Goal: Task Accomplishment & Management: Complete application form

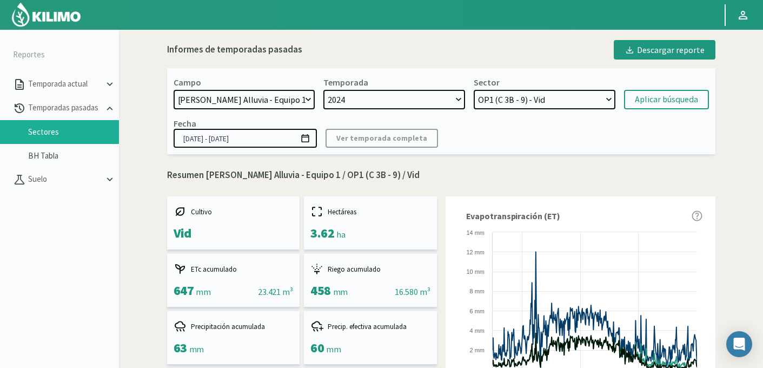
select select "471: Object"
select select "34: Object"
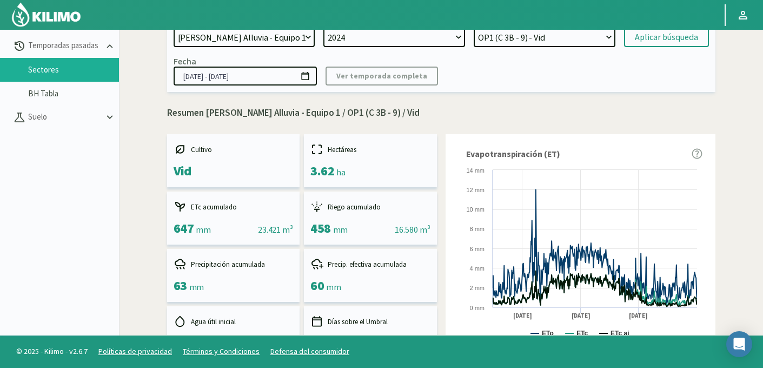
drag, startPoint x: 310, startPoint y: 114, endPoint x: 411, endPoint y: 112, distance: 101.1
click at [411, 112] on p "Resumen Doña Paula Finca Alluvia - Equipo 1 / OP1 (C 3B - 9) / Vid" at bounding box center [441, 113] width 548 height 14
click at [404, 112] on p "Resumen Doña Paula Finca Alluvia - Equipo 1 / OP1 (C 3B - 9) / Vid" at bounding box center [441, 113] width 548 height 14
drag, startPoint x: 350, startPoint y: 115, endPoint x: 403, endPoint y: 114, distance: 53.5
click at [403, 114] on p "Resumen Doña Paula Finca Alluvia - Equipo 1 / OP1 (C 3B - 9) / Vid" at bounding box center [441, 113] width 548 height 14
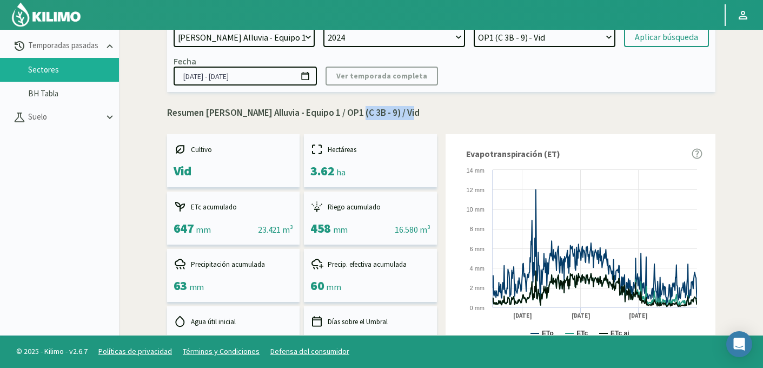
copy p "OP1 (C 3B - 9)"
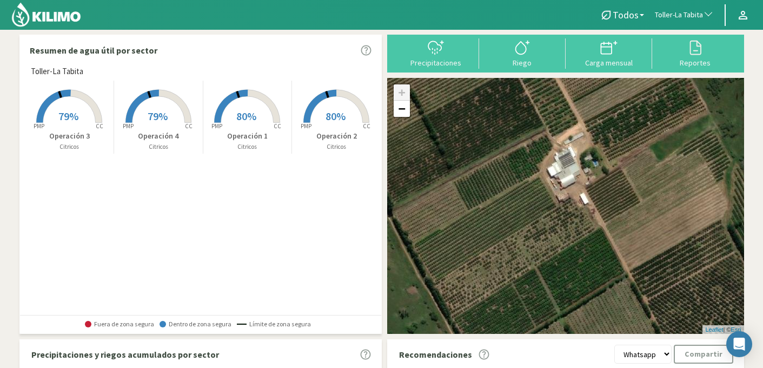
click at [684, 20] on button "Toller-La Tabita" at bounding box center [684, 15] width 70 height 24
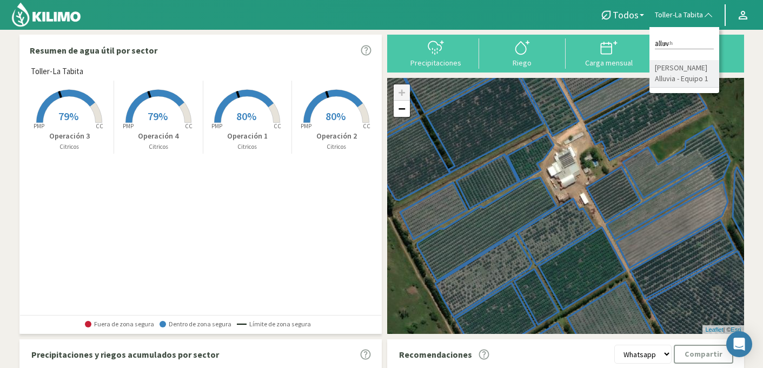
type input "alluv"
click at [694, 75] on li "[PERSON_NAME] Alluvia - Equipo 1" at bounding box center [684, 74] width 70 height 28
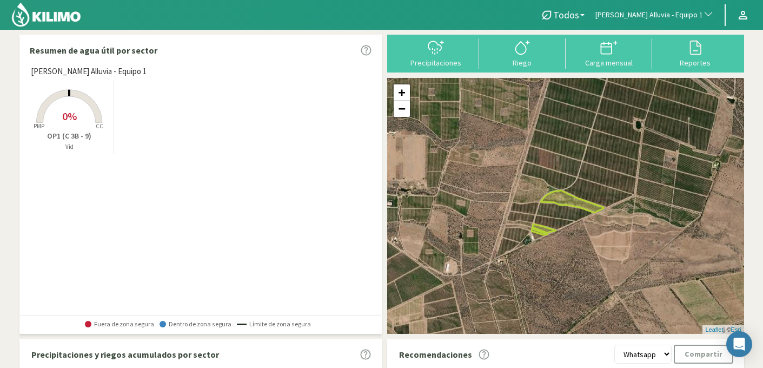
click at [89, 115] on rect at bounding box center [69, 124] width 87 height 87
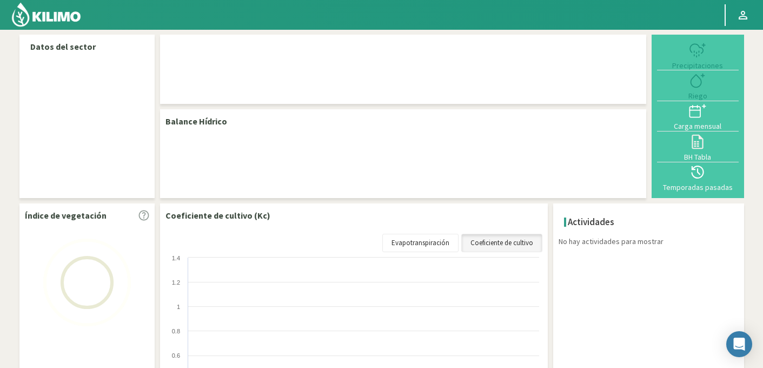
select select "50: Object"
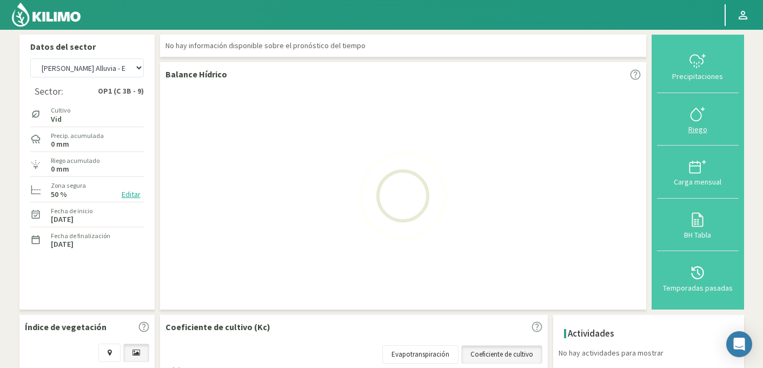
click at [697, 111] on icon at bounding box center [697, 113] width 17 height 17
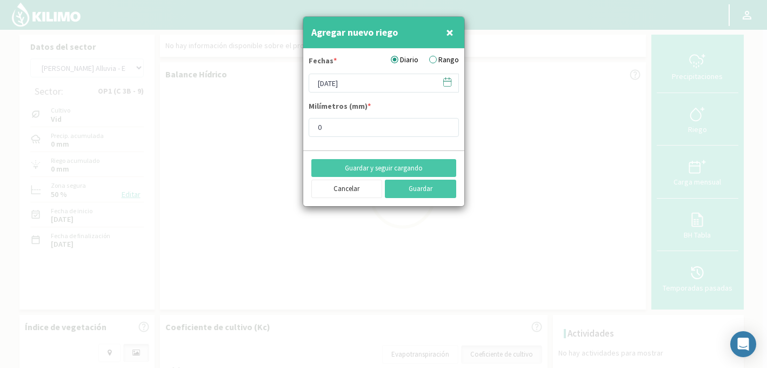
click at [442, 82] on icon at bounding box center [447, 82] width 10 height 10
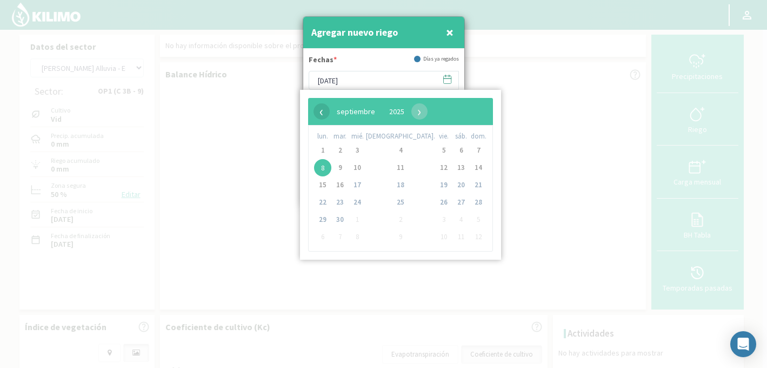
click at [320, 112] on span "‹" at bounding box center [322, 111] width 16 height 16
click at [344, 170] on span "3" at bounding box center [339, 167] width 17 height 17
type input "[DATE]"
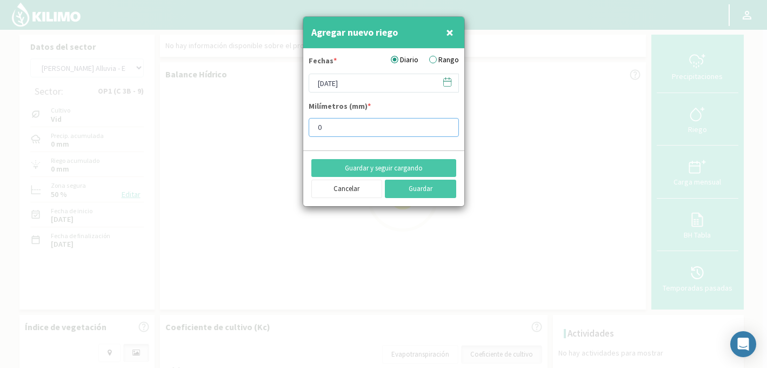
click at [362, 129] on input "0" at bounding box center [384, 127] width 150 height 19
type input "2"
click at [415, 166] on button "Guardar y seguir cargando" at bounding box center [383, 168] width 145 height 18
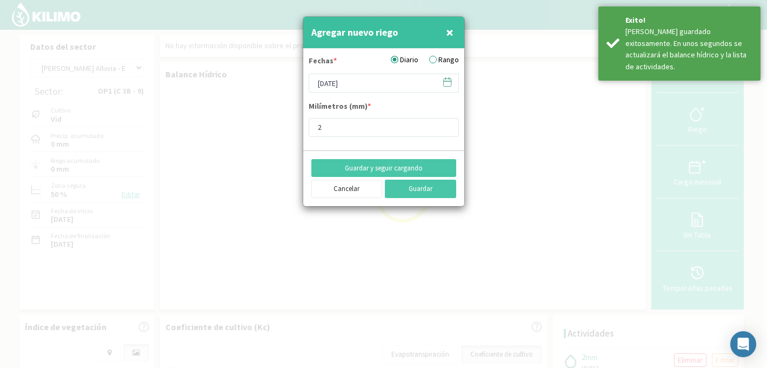
click at [447, 82] on icon at bounding box center [447, 82] width 10 height 10
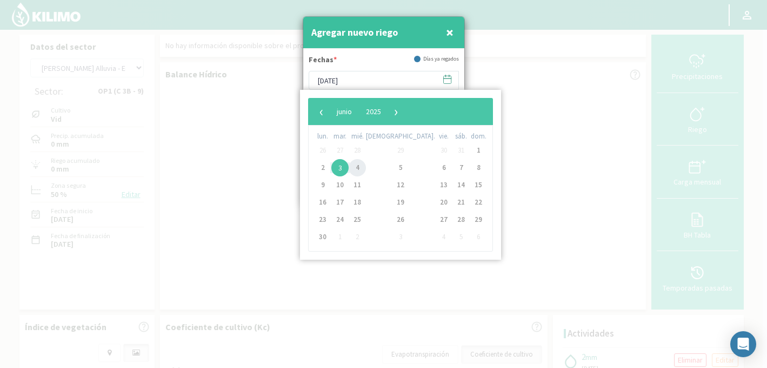
click at [364, 163] on span "4" at bounding box center [357, 167] width 17 height 17
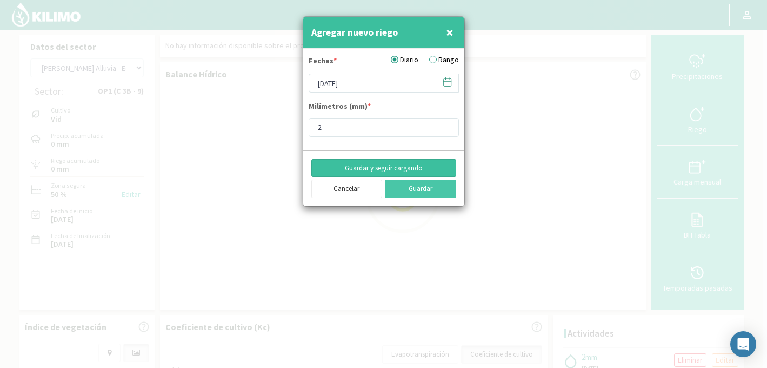
click at [391, 167] on button "Guardar y seguir cargando" at bounding box center [383, 168] width 145 height 18
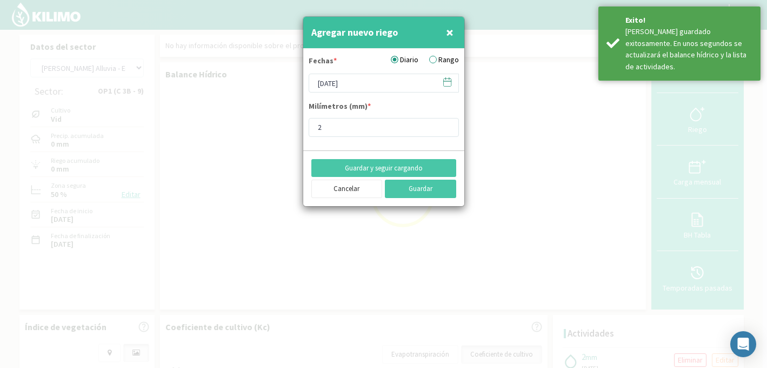
click at [448, 83] on icon at bounding box center [447, 82] width 10 height 10
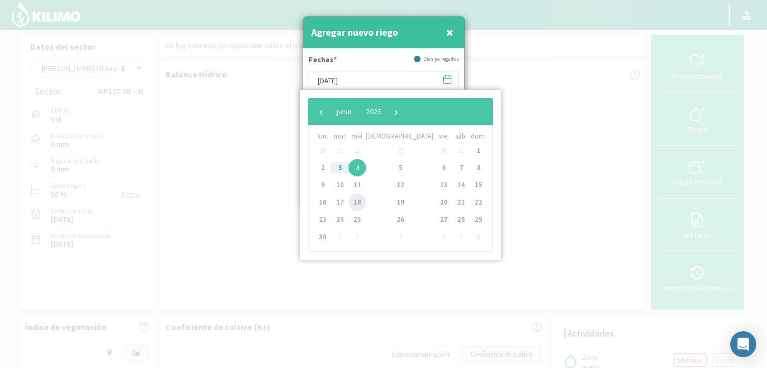
click at [366, 202] on span "18" at bounding box center [357, 202] width 17 height 17
type input "[DATE]"
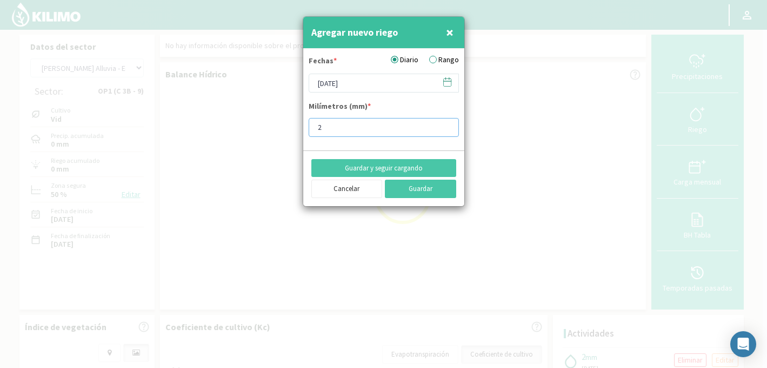
click at [361, 129] on input "2" at bounding box center [384, 127] width 150 height 19
type input "4"
click at [389, 170] on button "Guardar y seguir cargando" at bounding box center [383, 168] width 145 height 18
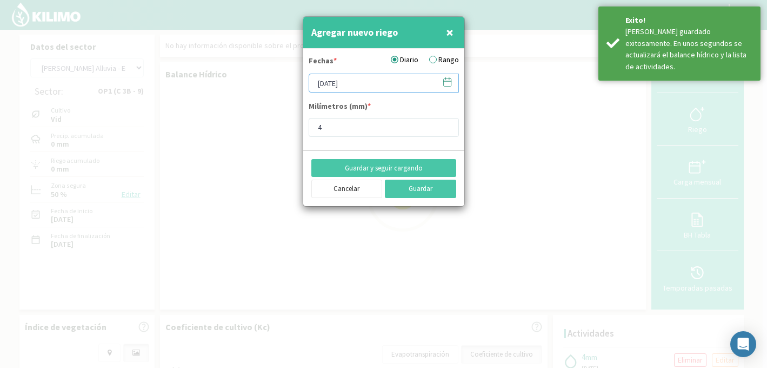
click at [351, 86] on input "[DATE]" at bounding box center [384, 83] width 150 height 19
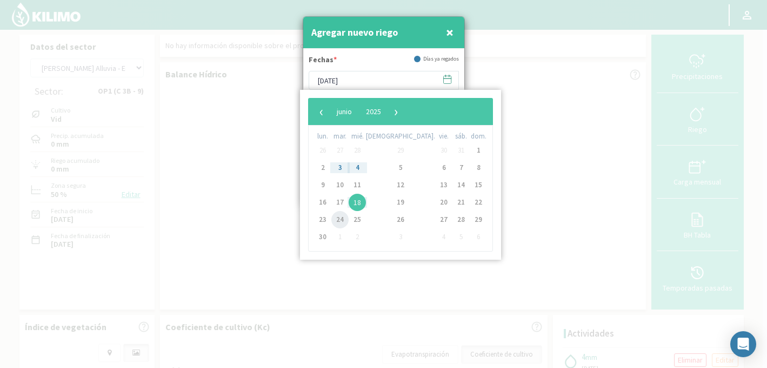
click at [343, 221] on span "24" at bounding box center [339, 219] width 17 height 17
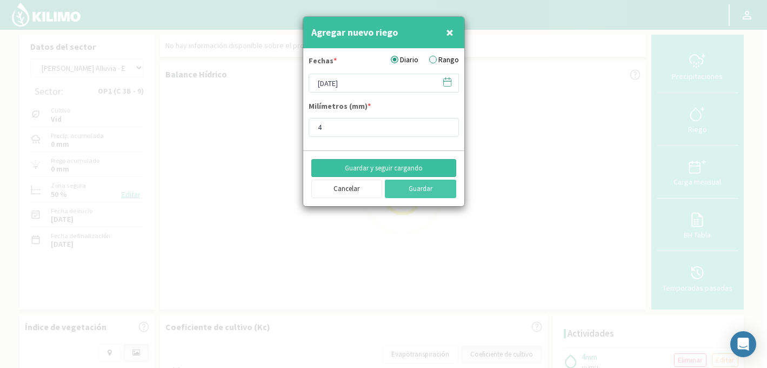
click at [369, 166] on button "Guardar y seguir cargando" at bounding box center [383, 168] width 145 height 18
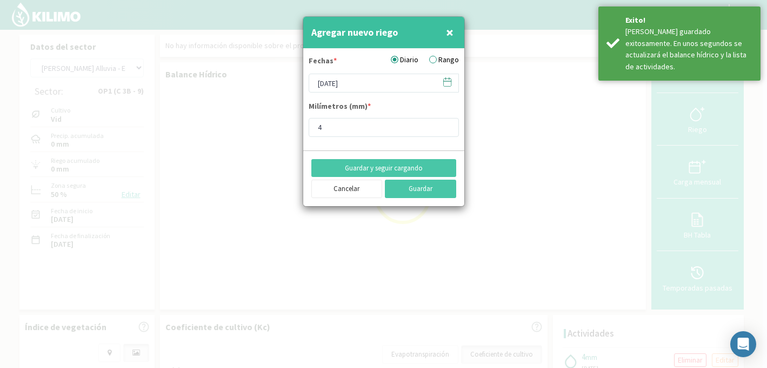
click at [449, 81] on icon at bounding box center [447, 81] width 8 height 0
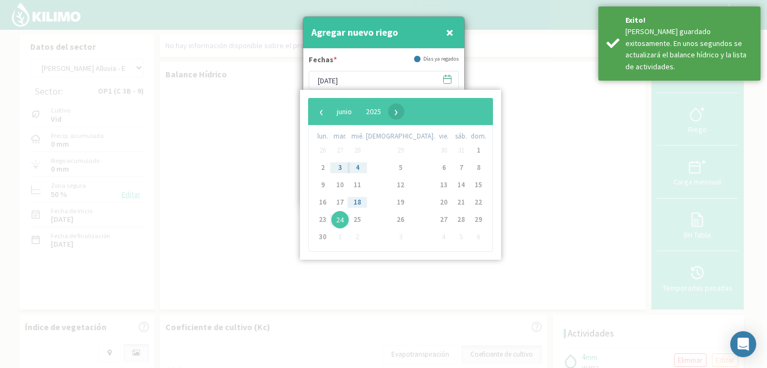
click at [404, 116] on span "›" at bounding box center [396, 111] width 16 height 16
click at [402, 116] on span "›" at bounding box center [394, 111] width 16 height 16
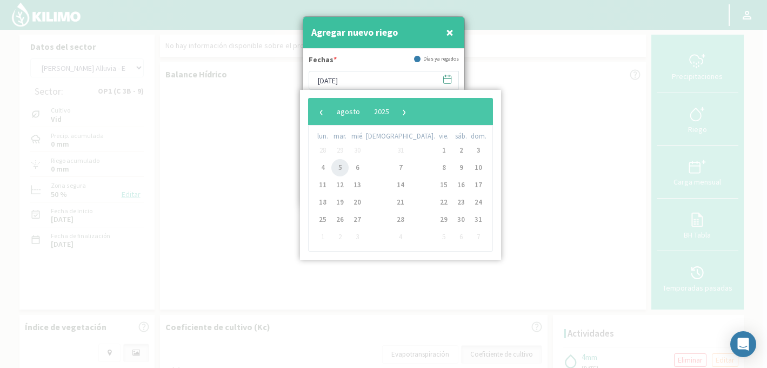
click at [343, 165] on span "5" at bounding box center [339, 167] width 17 height 17
type input "05/08/2025"
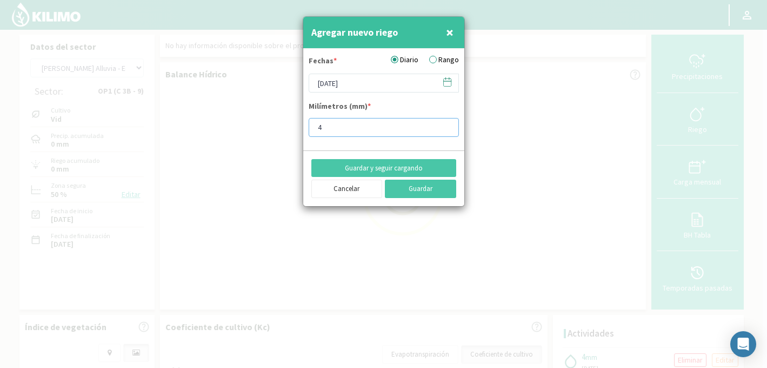
drag, startPoint x: 334, startPoint y: 128, endPoint x: 302, endPoint y: 129, distance: 31.9
click at [303, 129] on div "Agregar nuevo riego × Fechas * Diario Rango 05/08/2025 Milímetros (mm) * 4 Guar…" at bounding box center [384, 111] width 162 height 190
type input "7.9"
click at [353, 170] on button "Guardar y seguir cargando" at bounding box center [383, 168] width 145 height 18
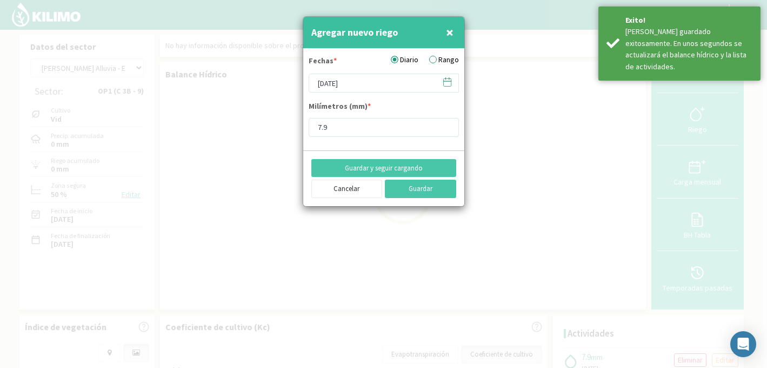
click at [447, 82] on icon at bounding box center [447, 82] width 10 height 10
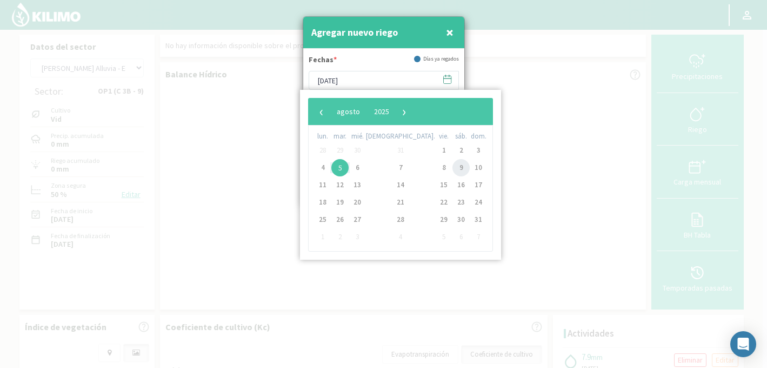
click at [453, 169] on span "9" at bounding box center [461, 167] width 17 height 17
type input "09/08/2025"
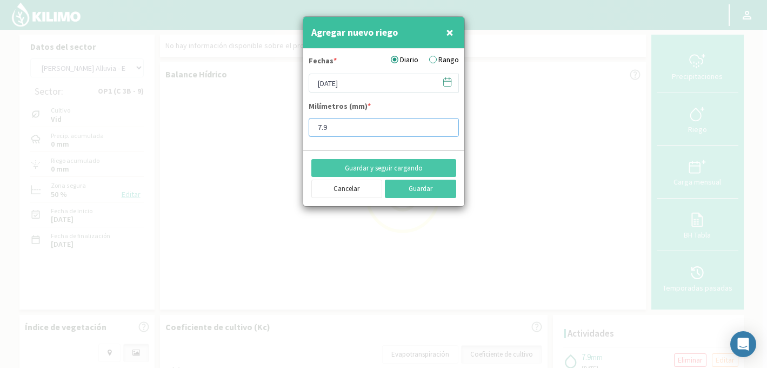
drag, startPoint x: 369, startPoint y: 123, endPoint x: 314, endPoint y: 124, distance: 54.6
click at [314, 124] on input "7.9" at bounding box center [384, 127] width 150 height 19
type input "15.9"
click at [367, 168] on button "Guardar y seguir cargando" at bounding box center [383, 168] width 145 height 18
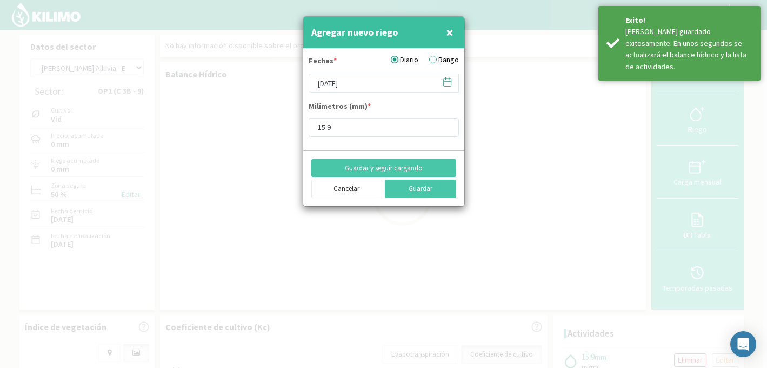
click at [448, 83] on icon at bounding box center [447, 82] width 10 height 10
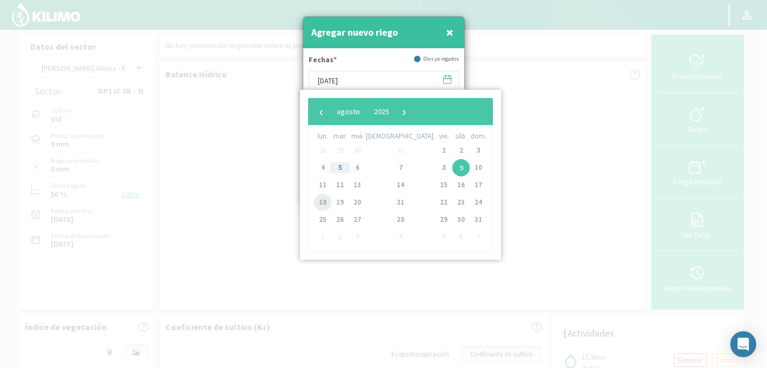
click at [323, 204] on span "18" at bounding box center [322, 202] width 17 height 17
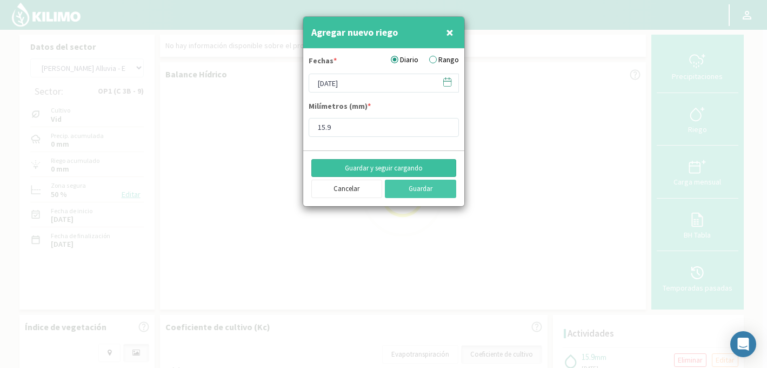
click at [400, 167] on button "Guardar y seguir cargando" at bounding box center [383, 168] width 145 height 18
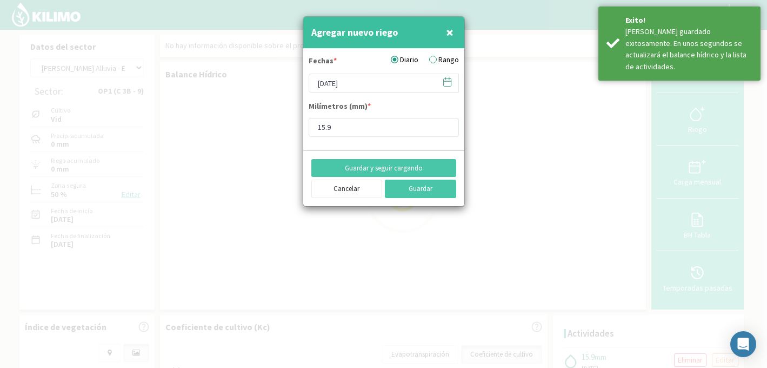
click at [450, 34] on span "×" at bounding box center [450, 32] width 8 height 18
type input "08/09/2025"
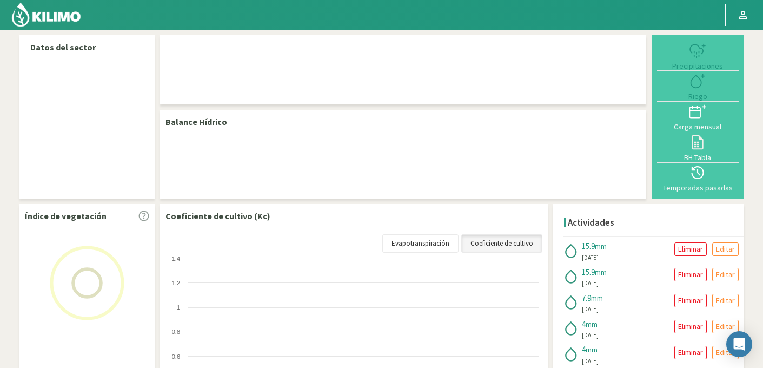
select select "50: Object"
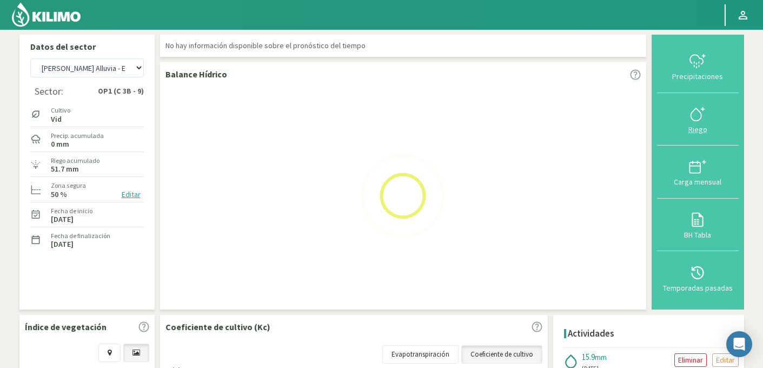
click at [700, 117] on icon at bounding box center [697, 113] width 17 height 17
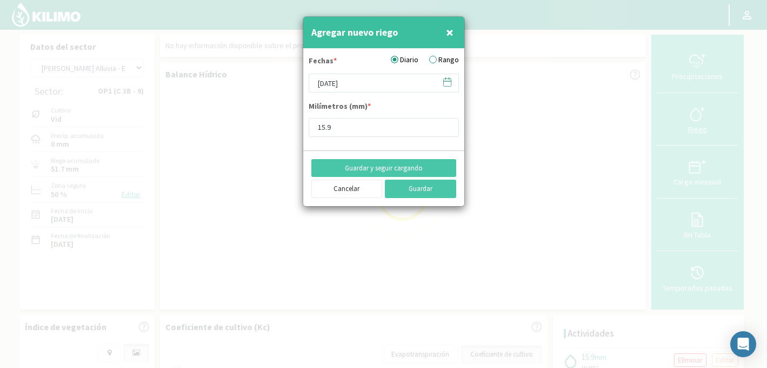
type input "4"
click at [446, 83] on icon at bounding box center [447, 82] width 10 height 10
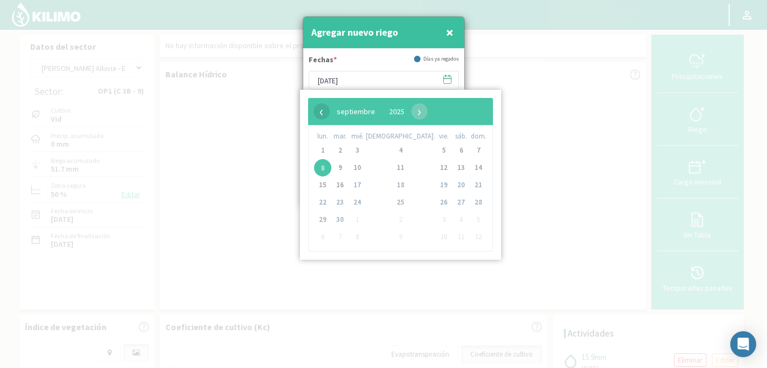
click at [318, 115] on span "‹" at bounding box center [322, 111] width 16 height 16
click at [346, 169] on span "5" at bounding box center [339, 167] width 17 height 17
type input "[DATE]"
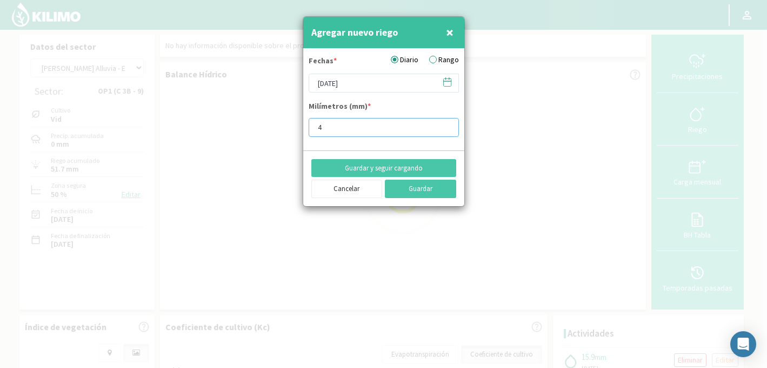
click at [349, 125] on input "4" at bounding box center [384, 127] width 150 height 19
type input "7.9"
click at [383, 171] on button "Guardar y seguir cargando" at bounding box center [383, 168] width 145 height 18
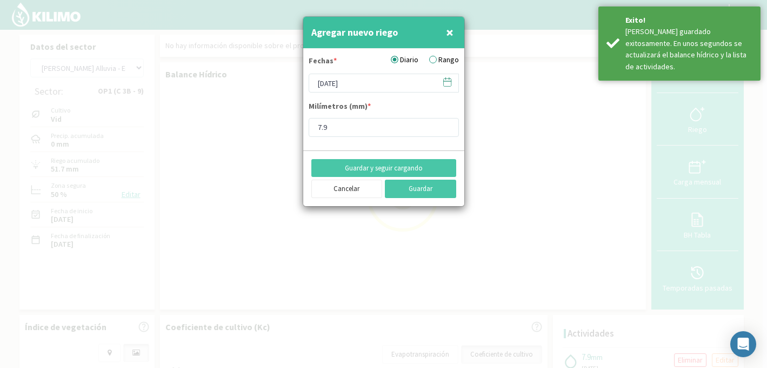
click at [446, 85] on icon at bounding box center [447, 82] width 10 height 10
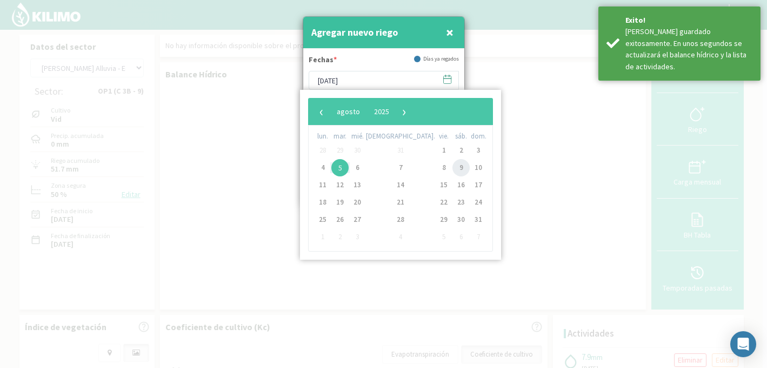
click at [453, 169] on span "9" at bounding box center [461, 167] width 17 height 17
type input "[DATE]"
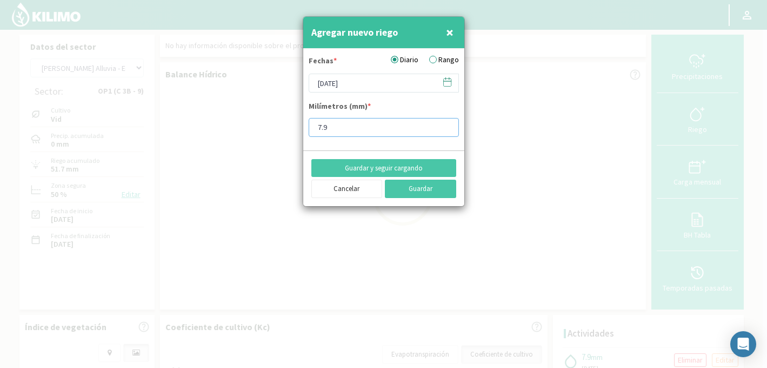
click at [355, 125] on input "7.9" at bounding box center [384, 127] width 150 height 19
type input "7"
type input "15.9"
click at [398, 171] on button "Guardar y seguir cargando" at bounding box center [383, 168] width 145 height 18
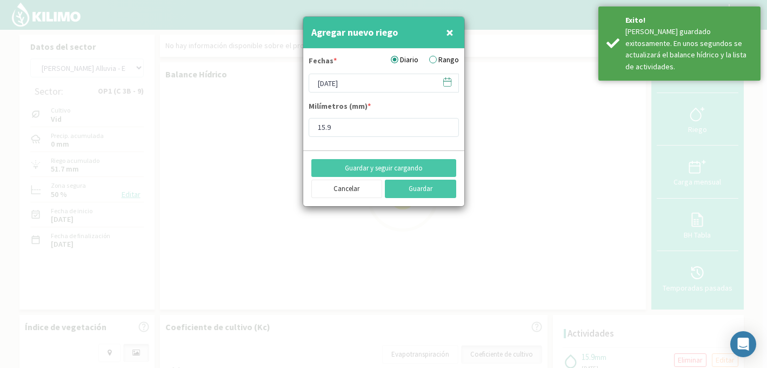
click at [447, 87] on icon at bounding box center [447, 82] width 10 height 10
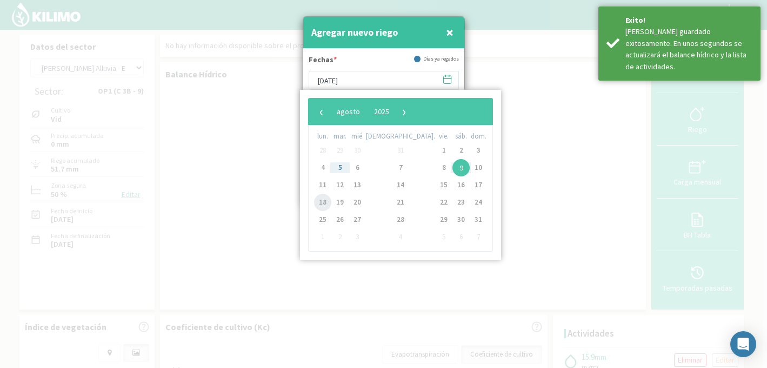
click at [326, 202] on span "18" at bounding box center [322, 202] width 17 height 17
type input "[DATE]"
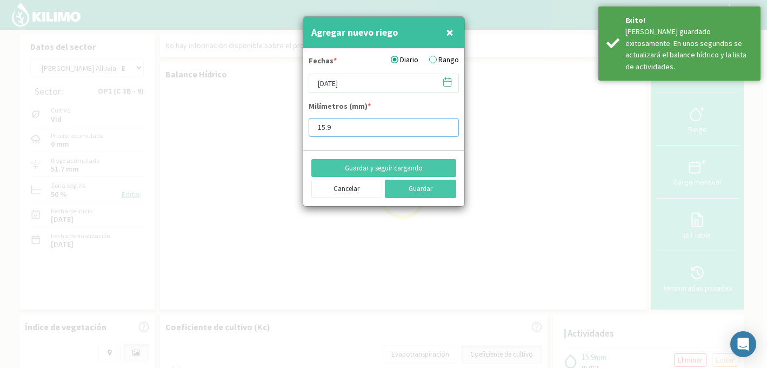
click at [367, 125] on input "15.9" at bounding box center [384, 127] width 150 height 19
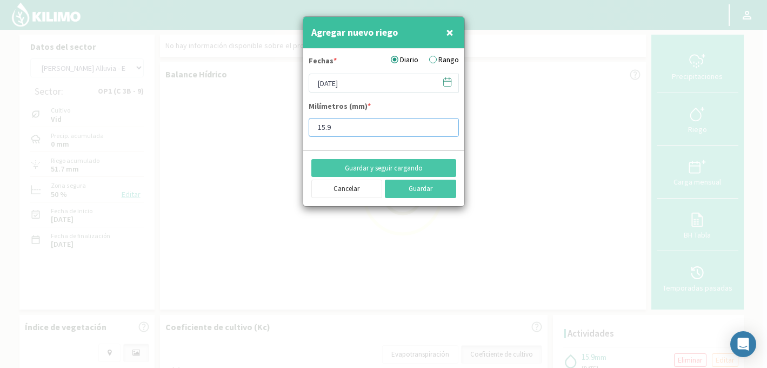
click at [367, 125] on input "15.9" at bounding box center [384, 127] width 150 height 19
type input "1"
type input "15.9"
click at [413, 189] on button "Guardar" at bounding box center [420, 189] width 71 height 18
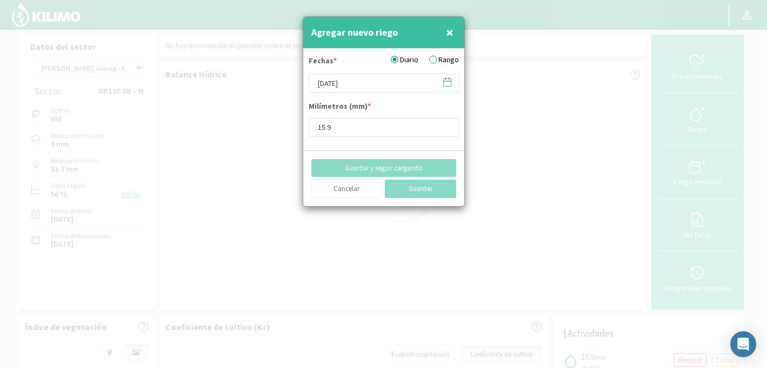
type input "08/09/2025"
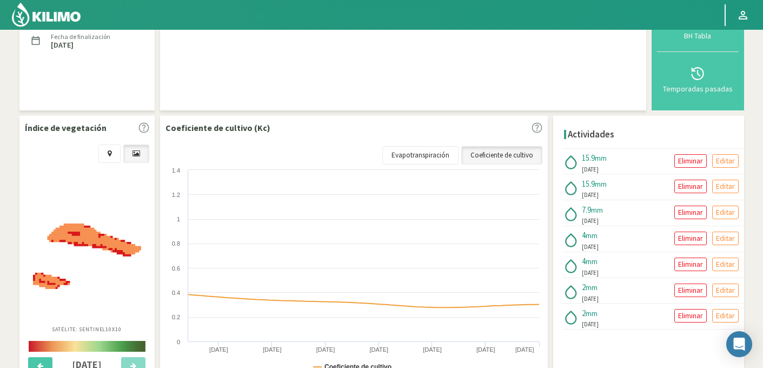
scroll to position [203, 0]
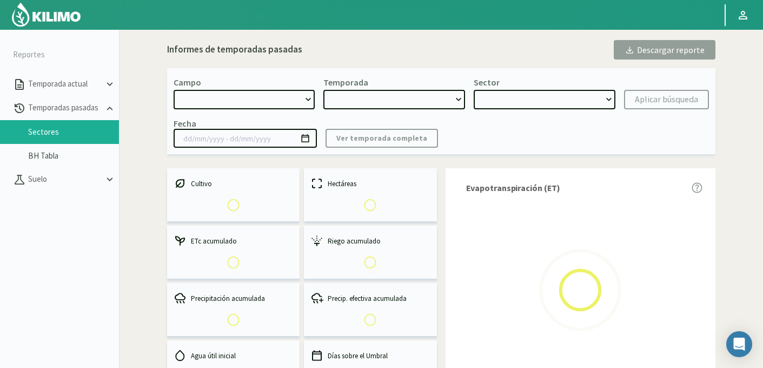
select select "471: Object"
type input "[DATE] - [DATE]"
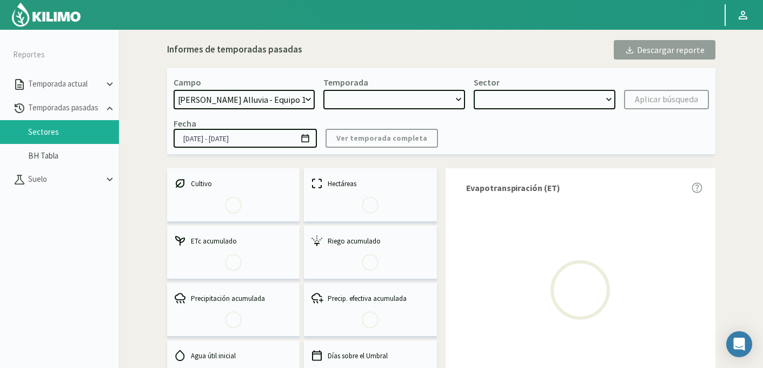
select select "0: 2024"
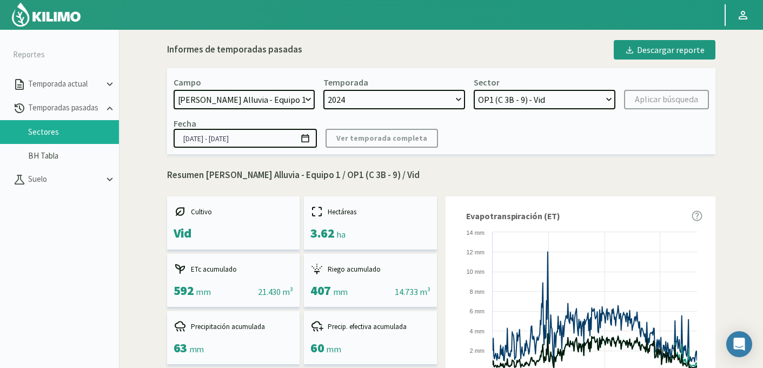
click at [518, 109] on select "OP5 (C 2) - Vid OP2 (C 8A - 8B - 3A) - Vid OP4 (C 1 - 5) - Vid OP3 (C7 - C11) -…" at bounding box center [545, 99] width 142 height 19
select select "1: Object"
click at [474, 90] on select "OP5 (C 2) - Vid OP2 (C 8A - 8B - 3A) - Vid OP4 (C 1 - 5) - Vid OP3 (C7 - C11) -…" at bounding box center [545, 99] width 142 height 19
click at [663, 98] on div "Aplicar búsqueda" at bounding box center [666, 99] width 63 height 13
type input "01/07/2024 - 01/05/2025"
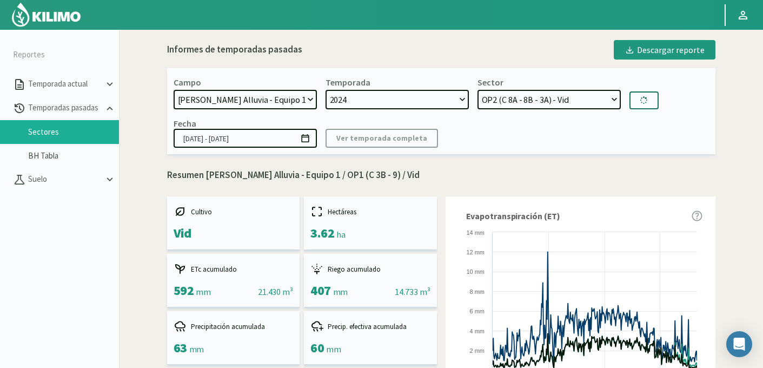
select select "7: Object"
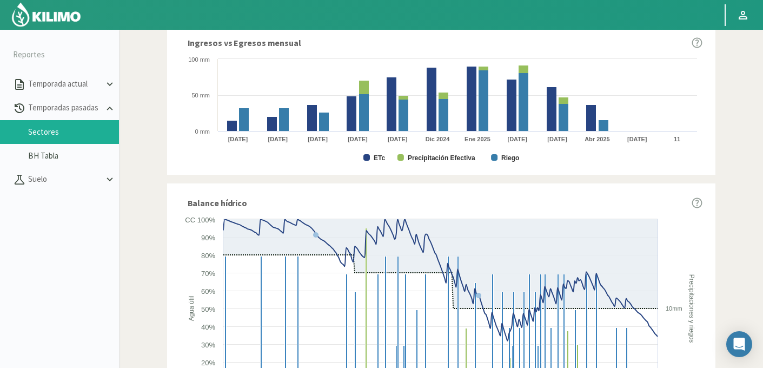
scroll to position [652, 0]
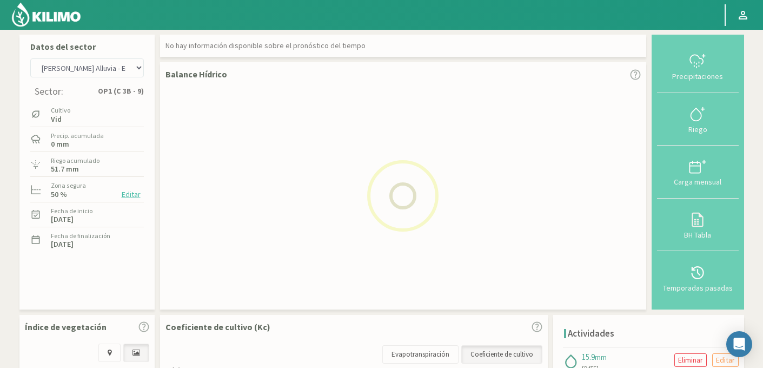
select select "50: Object"
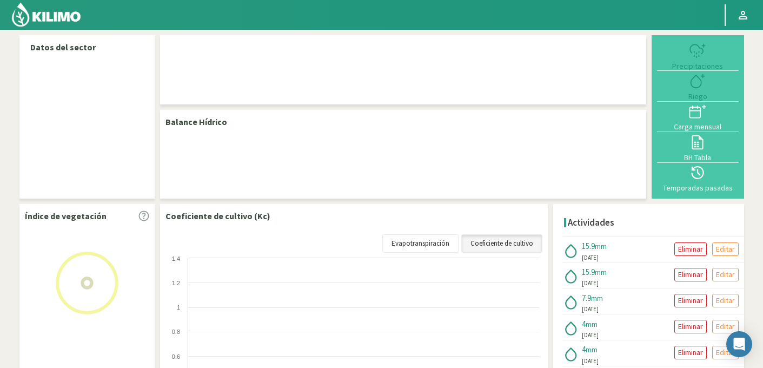
select select "50: Object"
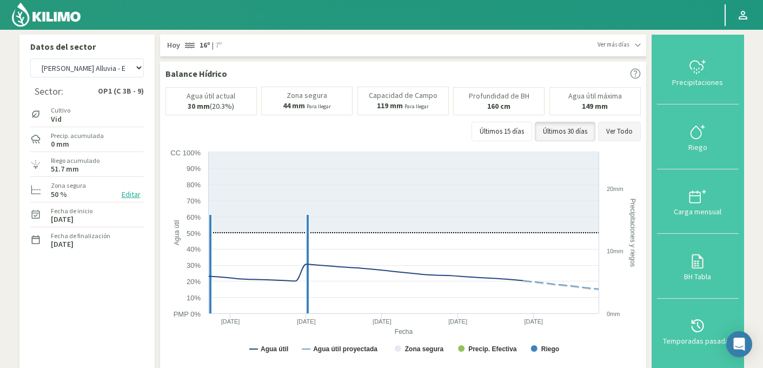
click at [612, 131] on button "Ver Todo" at bounding box center [619, 131] width 43 height 19
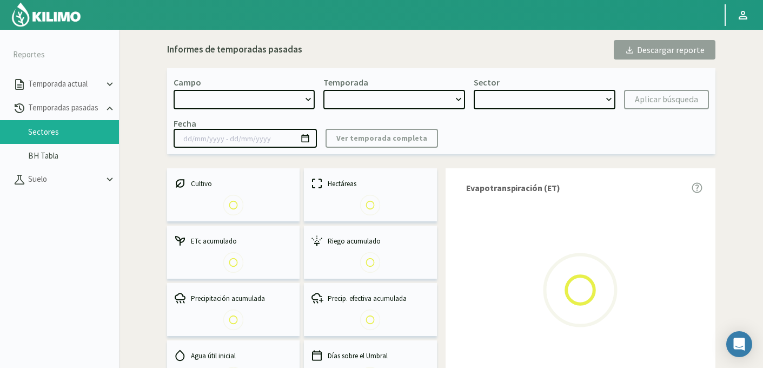
select select "471: Object"
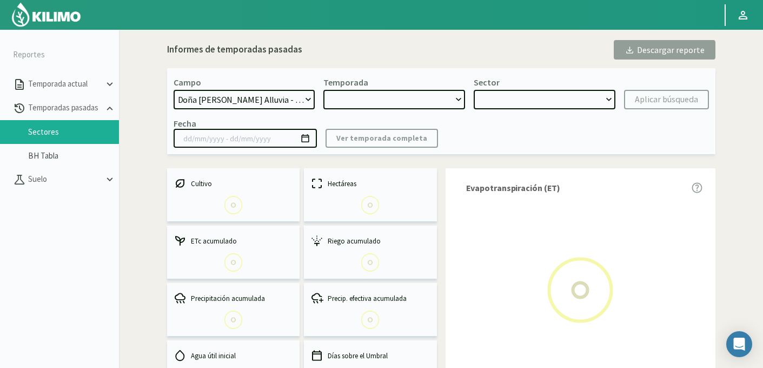
type input "[DATE] - [DATE]"
select select "0: 2024"
select select "1: Object"
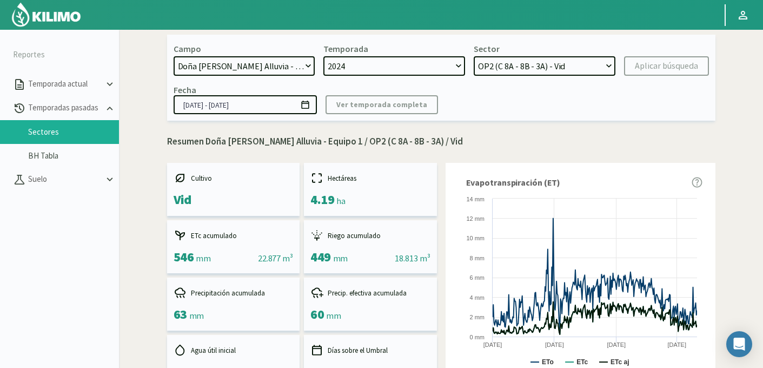
scroll to position [652, 0]
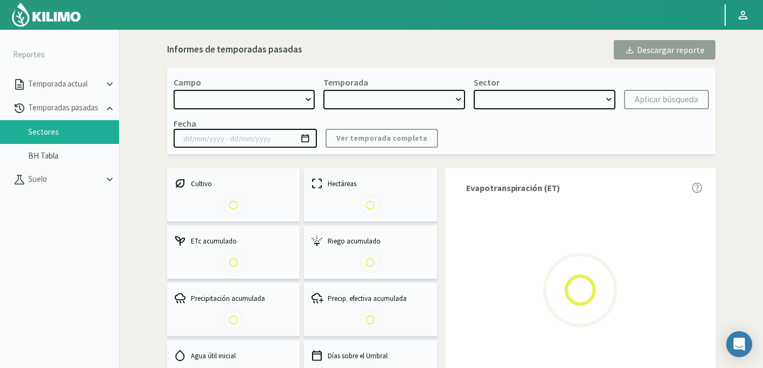
select select "471: Object"
type input "[DATE] - [DATE]"
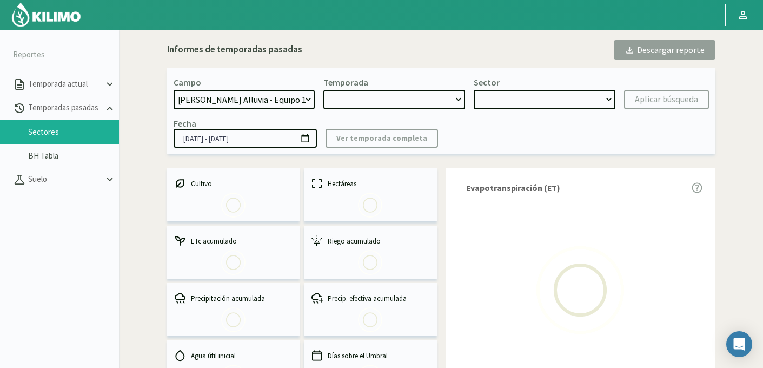
select select "0: 2024"
select select "1: Object"
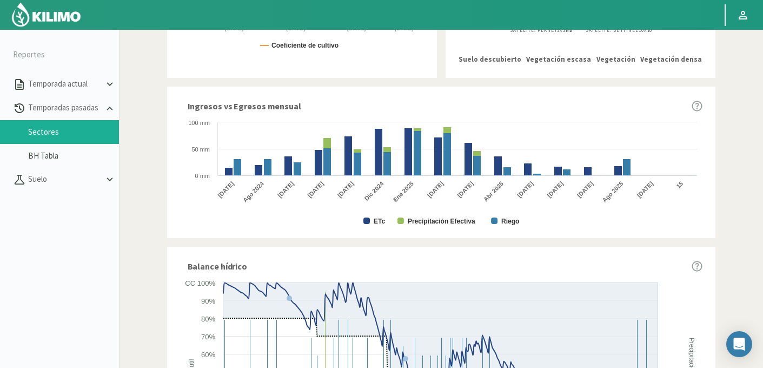
scroll to position [652, 0]
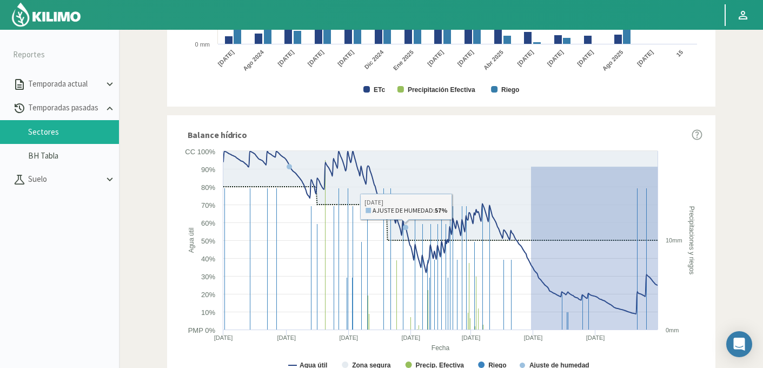
drag, startPoint x: 530, startPoint y: 166, endPoint x: 702, endPoint y: 362, distance: 260.6
click at [702, 362] on icon "Created with Highcharts 9.2.2 Fecha Agua útil Precipitaciones y riegos Agua úti…" at bounding box center [441, 262] width 522 height 234
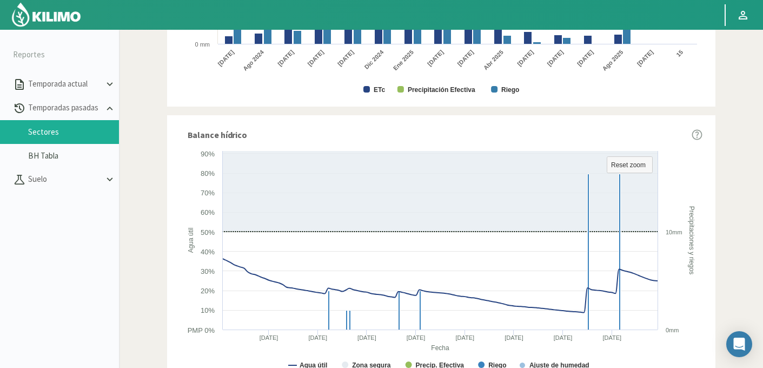
scroll to position [0, 0]
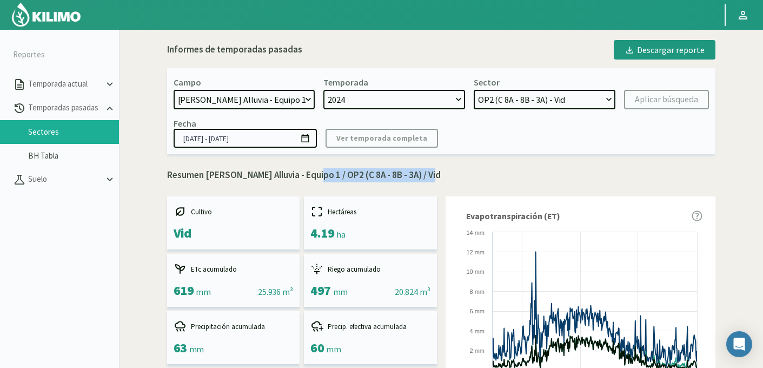
drag, startPoint x: 308, startPoint y: 173, endPoint x: 427, endPoint y: 172, distance: 119.0
click at [427, 172] on p "Resumen [PERSON_NAME] Alluvia - Equipo 1 / OP2 (C 8A - 8B - 3A) / Vid" at bounding box center [441, 175] width 548 height 14
copy p "Equipo 1 / OP2 (C 8A - 8B - 3A)"
